Goal: Information Seeking & Learning: Learn about a topic

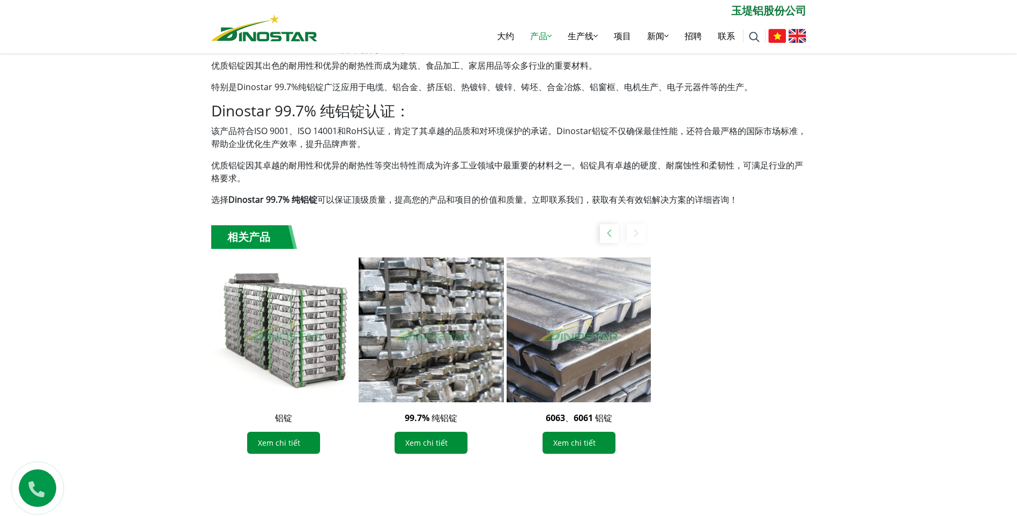
scroll to position [911, 0]
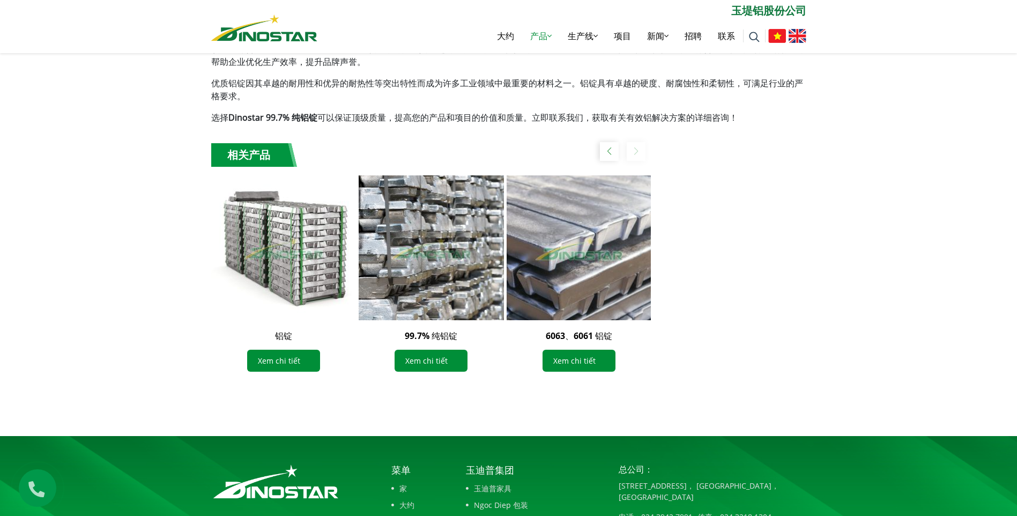
click at [590, 291] on img "3 / 3" at bounding box center [579, 248] width 160 height 160
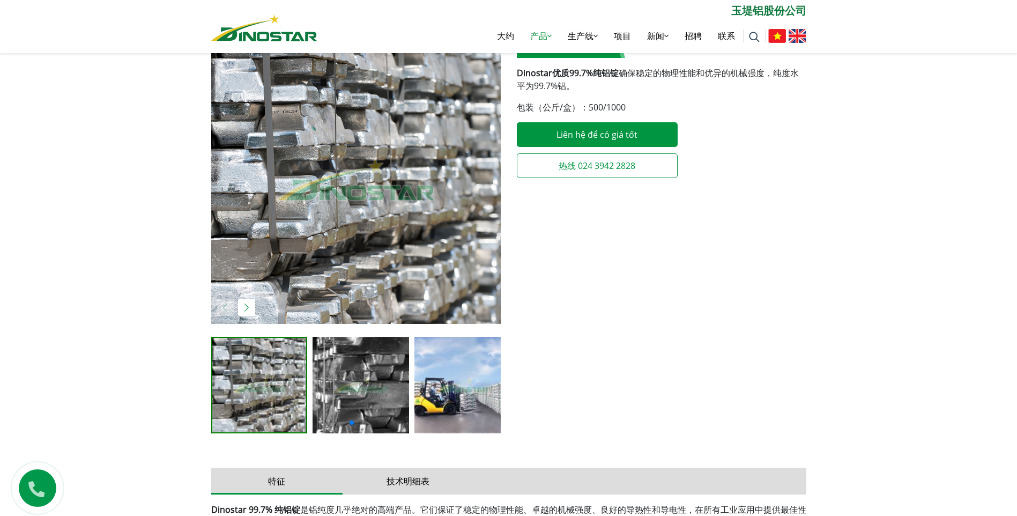
scroll to position [214, 0]
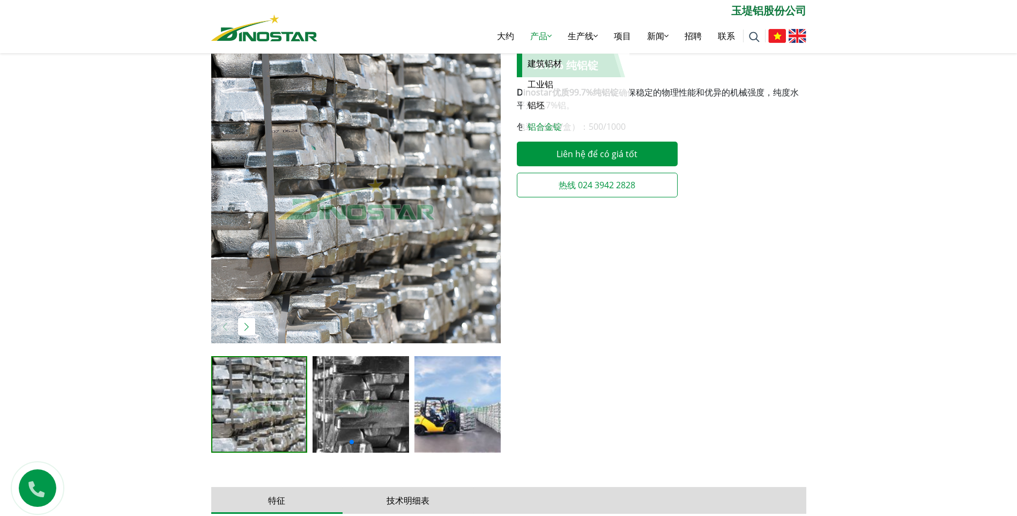
click at [548, 120] on link "铝合金锭" at bounding box center [575, 126] width 107 height 21
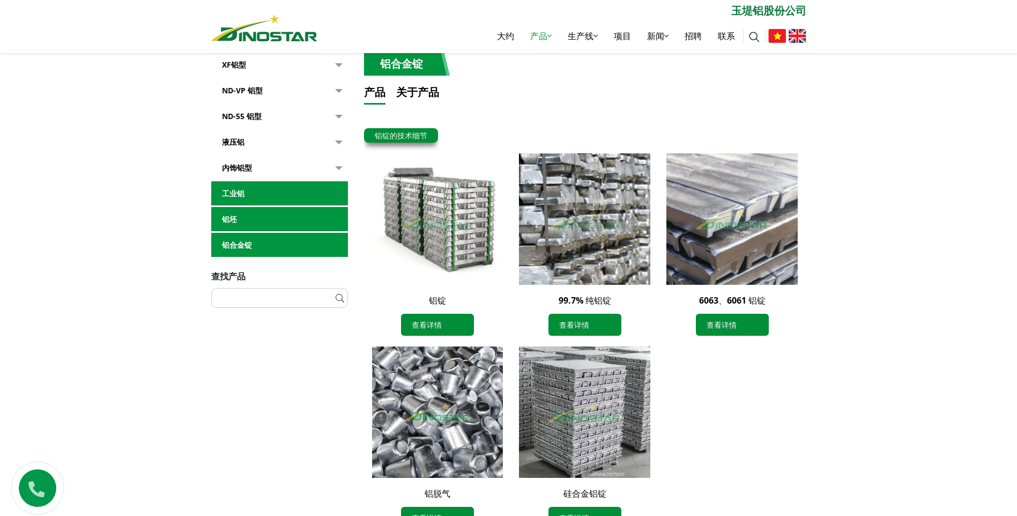
scroll to position [268, 0]
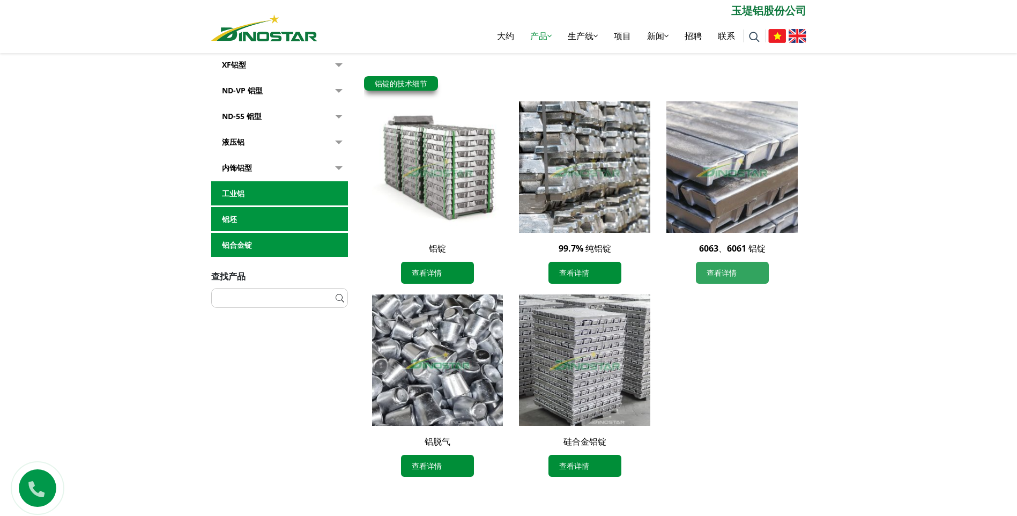
click at [727, 270] on font "查看详情" at bounding box center [722, 272] width 30 height 11
click at [583, 472] on link "查看详情" at bounding box center [584, 466] width 73 height 22
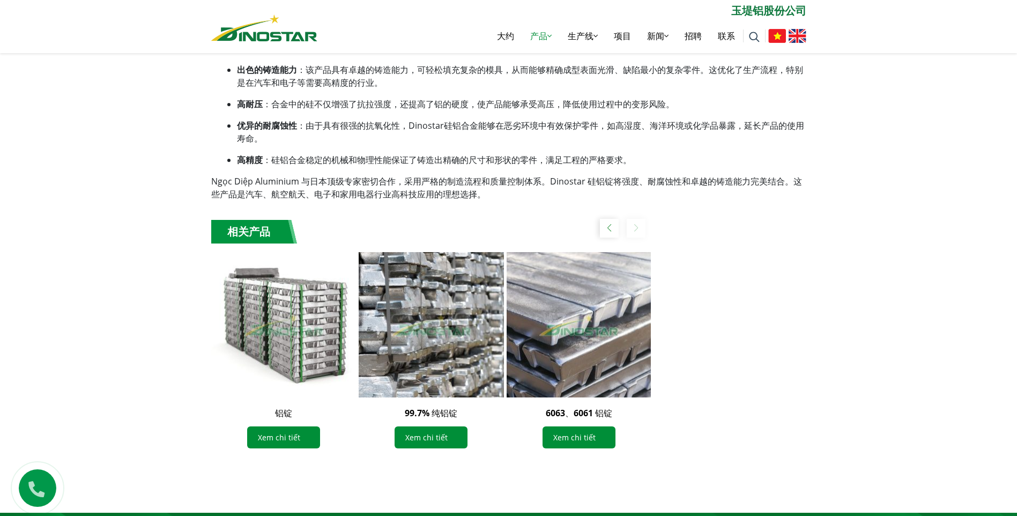
scroll to position [536, 0]
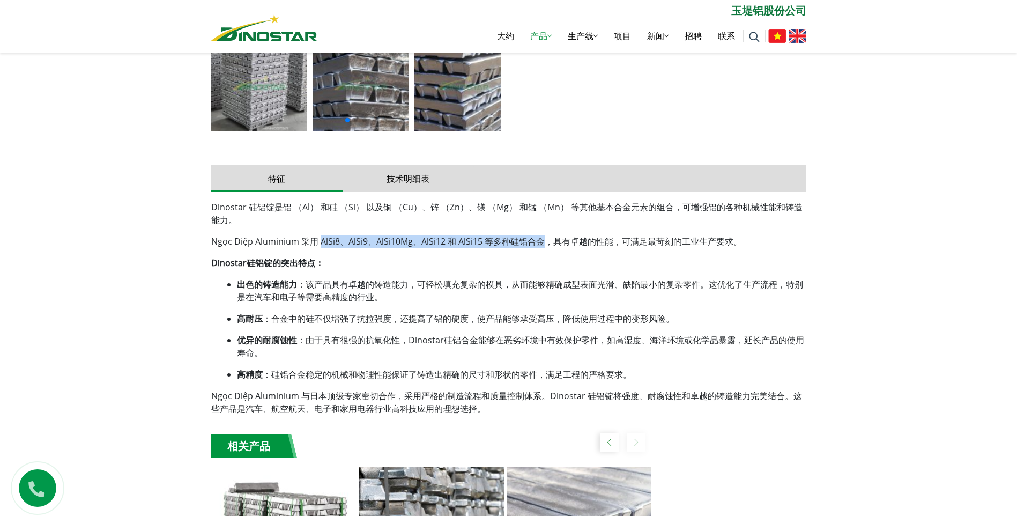
drag, startPoint x: 320, startPoint y: 242, endPoint x: 543, endPoint y: 243, distance: 222.5
click at [543, 243] on p "Ngọc Diệp Aluminium 采用 AlSi8、AlSi9、AlSi10Mg、AlSi12 和 AlSi15 等多种硅铝合金，具有卓越的性能，可满足…" at bounding box center [508, 241] width 595 height 13
copy p "AlSi8、AlSi9、AlSi10Mg、AlSi12 和 AlSi15 等多种硅铝合金"
click at [540, 81] on link "工业铝" at bounding box center [575, 84] width 107 height 21
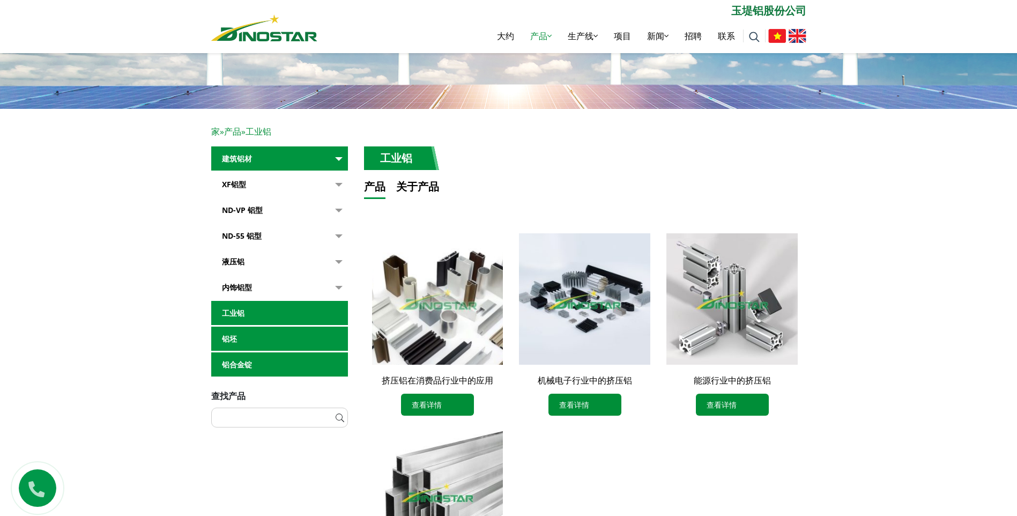
scroll to position [107, 0]
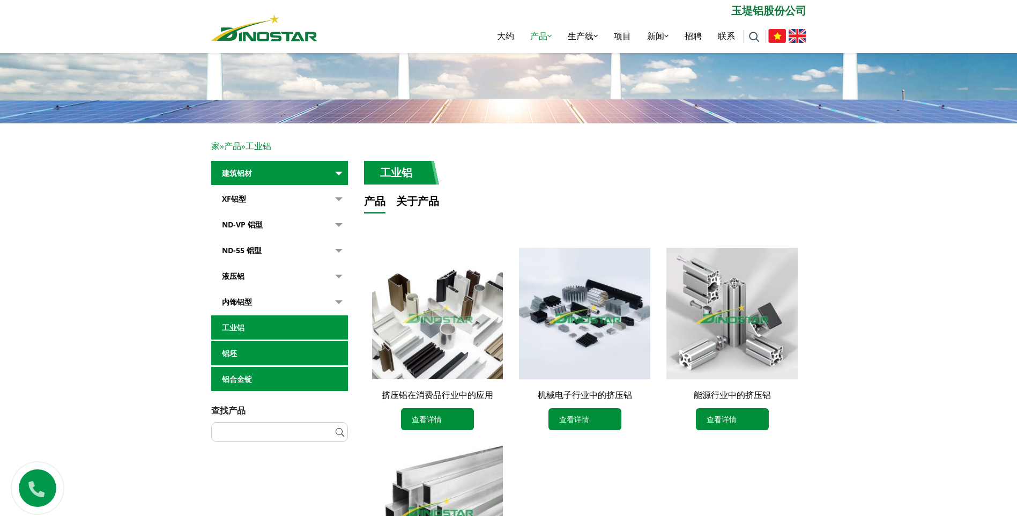
click at [248, 352] on link "铝坯" at bounding box center [279, 353] width 137 height 25
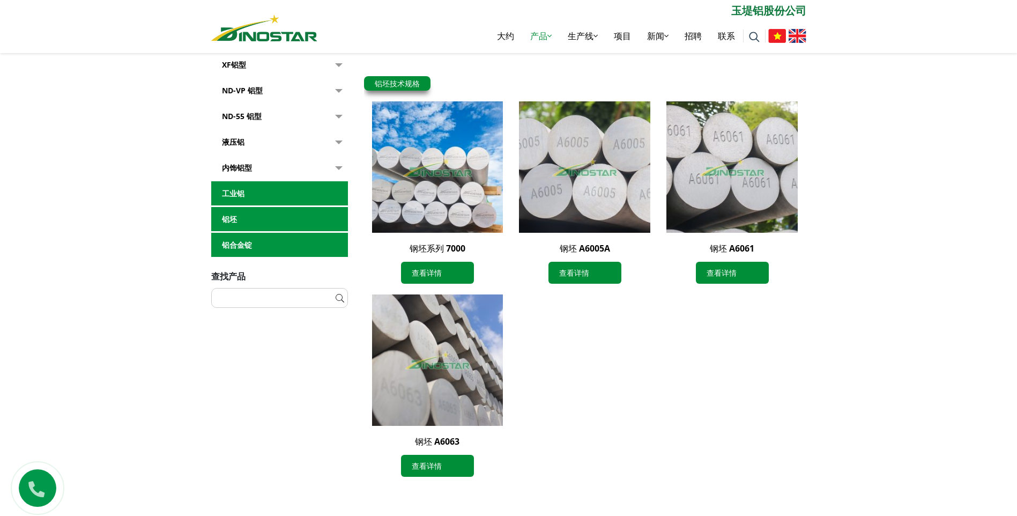
scroll to position [214, 0]
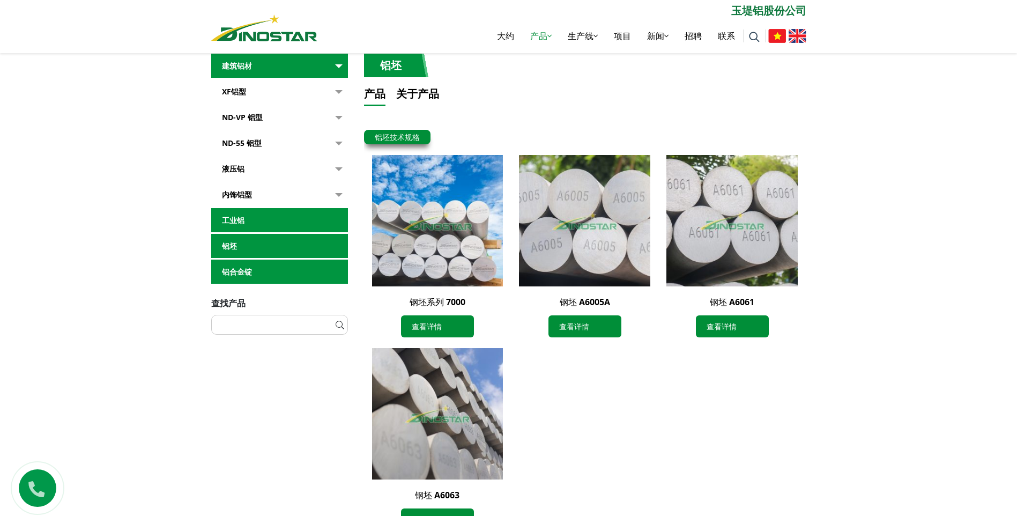
click at [860, 381] on div "家 » 产品 » 铝坯 建筑铝材 XF铝型 ND - XF55 ND - XF93 ND - XF95 ND-XF65 ND-XF87 abc" at bounding box center [508, 278] width 1017 height 525
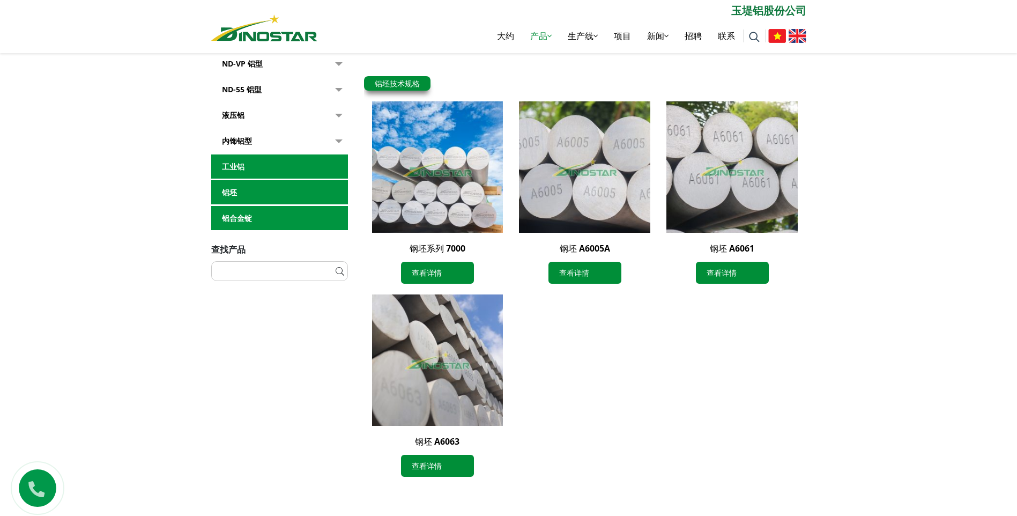
scroll to position [322, 0]
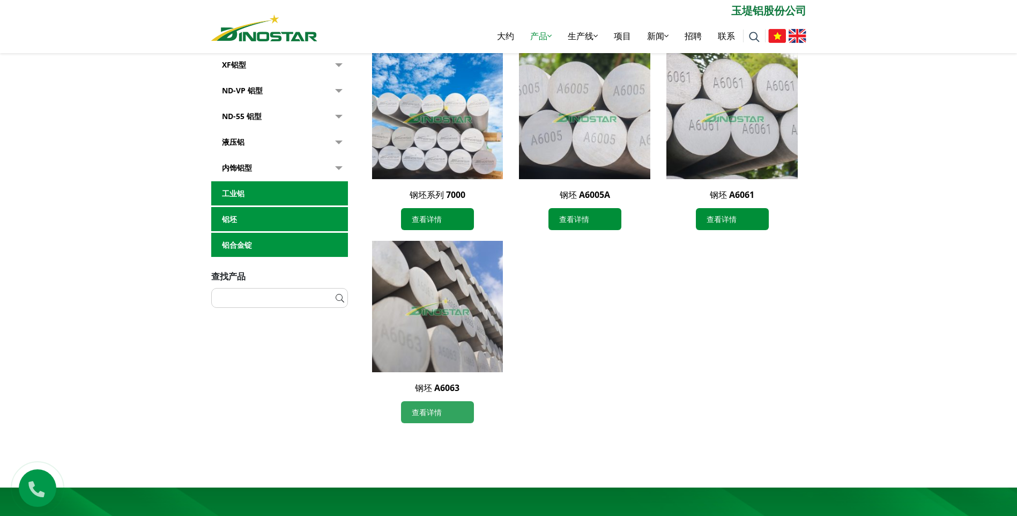
click at [438, 410] on font "查看详情" at bounding box center [427, 411] width 30 height 11
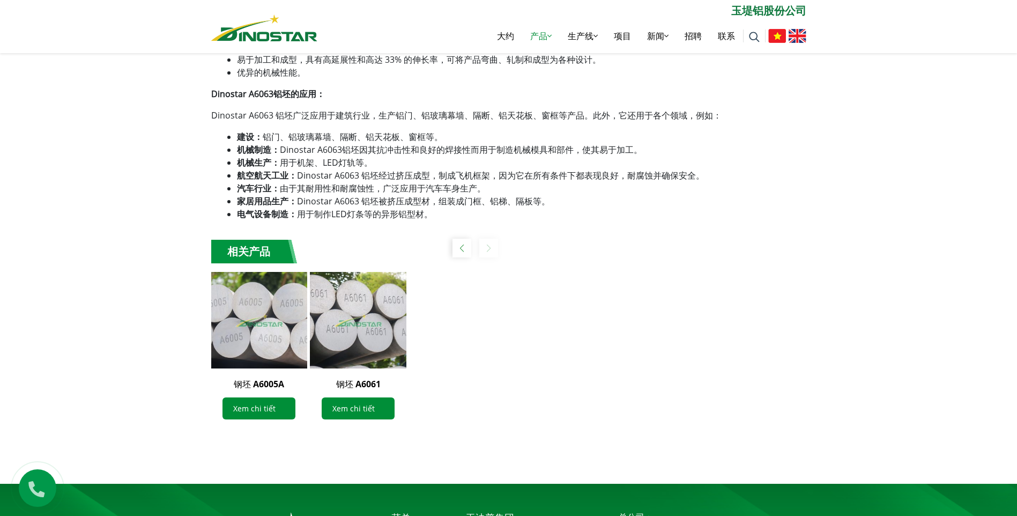
scroll to position [1061, 0]
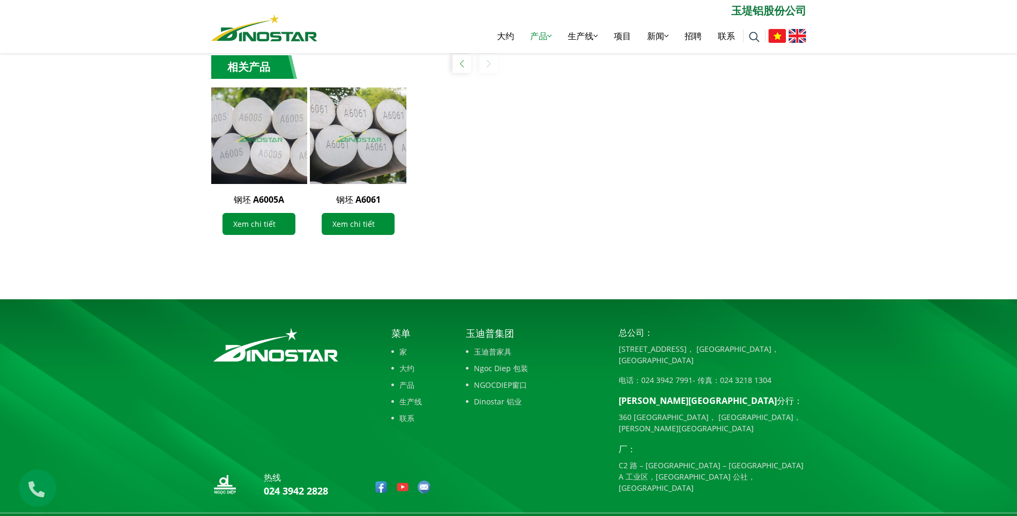
click at [424, 480] on img at bounding box center [424, 486] width 13 height 13
